Goal: Information Seeking & Learning: Learn about a topic

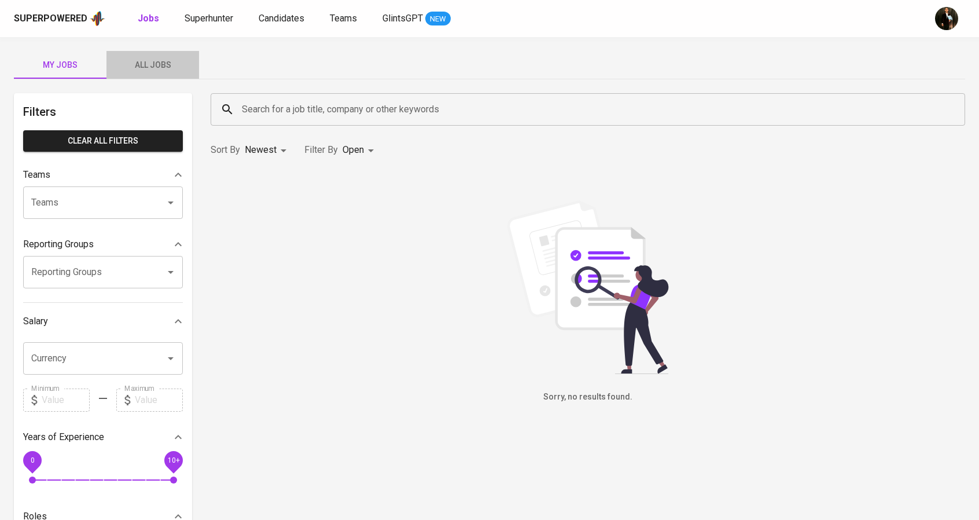
click at [152, 69] on span "All Jobs" at bounding box center [152, 65] width 79 height 14
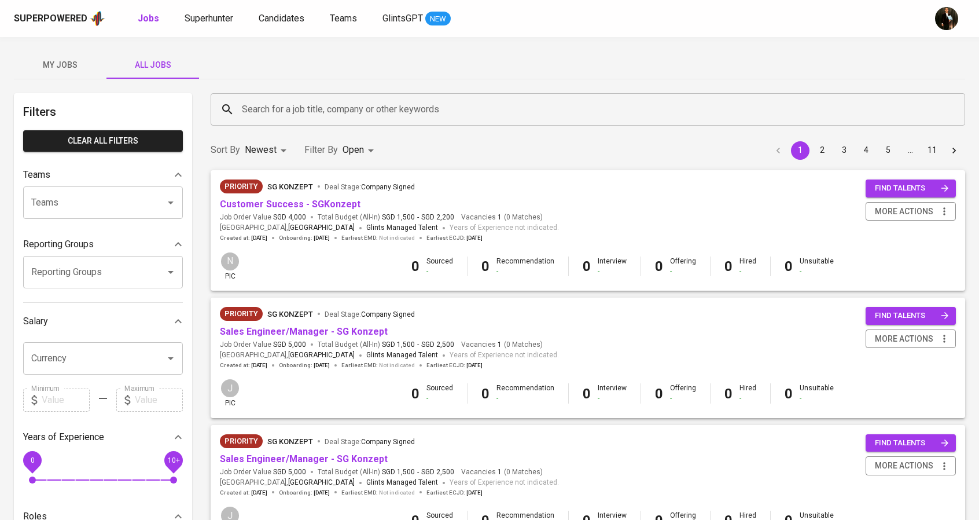
click at [273, 117] on input "Search for a job title, company or other keywords" at bounding box center [591, 109] width 704 height 22
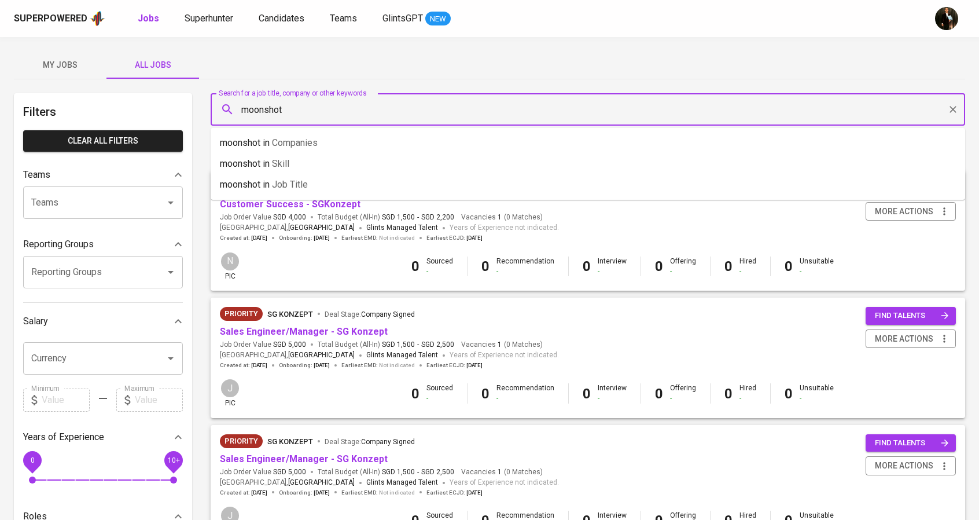
type input "moonshot"
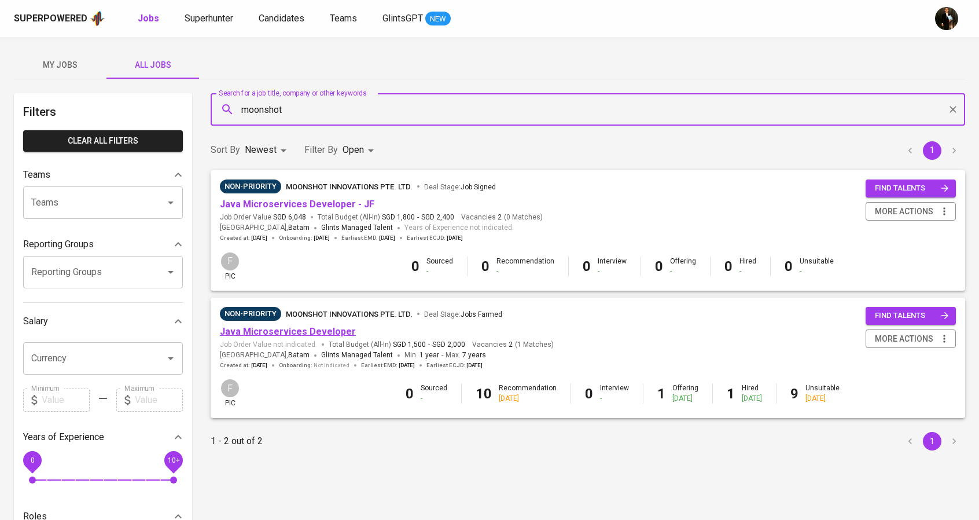
click at [312, 327] on link "Java Microservices Developer" at bounding box center [288, 331] width 136 height 11
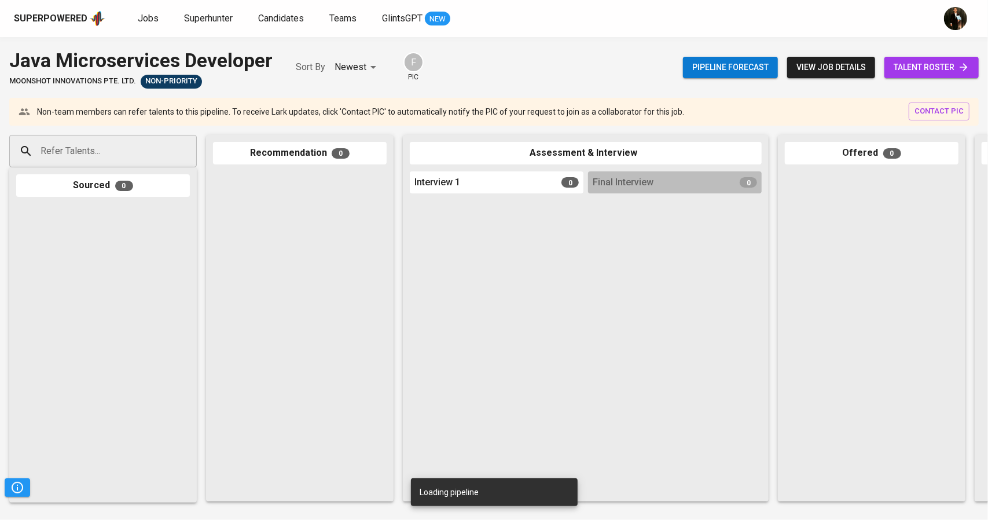
click at [824, 65] on span "view job details" at bounding box center [830, 67] width 69 height 14
